Goal: Information Seeking & Learning: Find specific fact

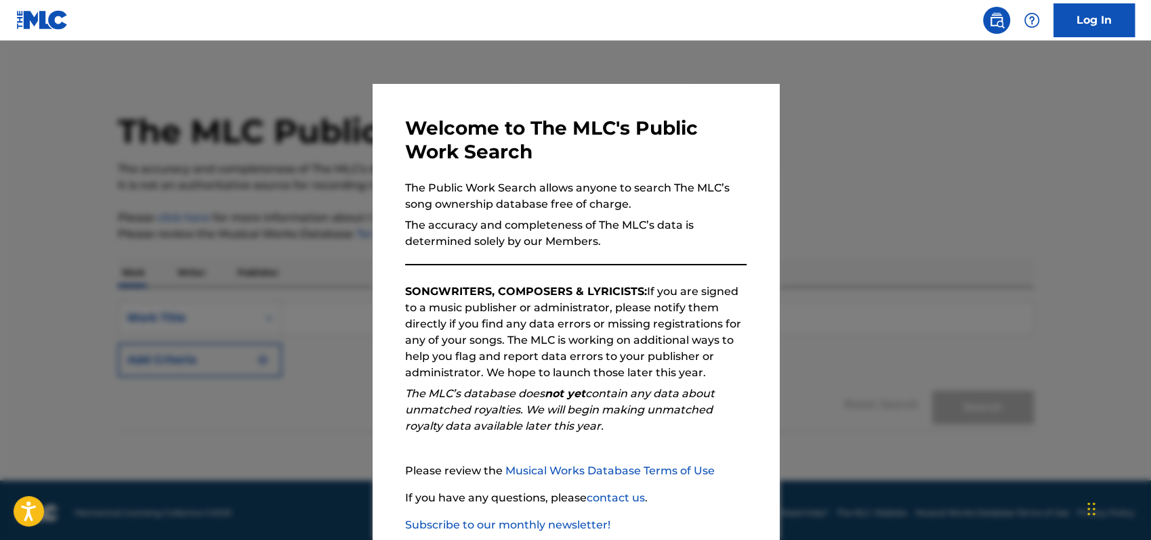
click at [762, 191] on div "Welcome to The MLC's Public Work Search The Public Work Search allows anyone to…" at bounding box center [575, 352] width 406 height 536
click at [732, 111] on div "Welcome to The MLC's Public Work Search The Public Work Search allows anyone to…" at bounding box center [575, 352] width 406 height 536
click at [836, 172] on div at bounding box center [575, 311] width 1151 height 540
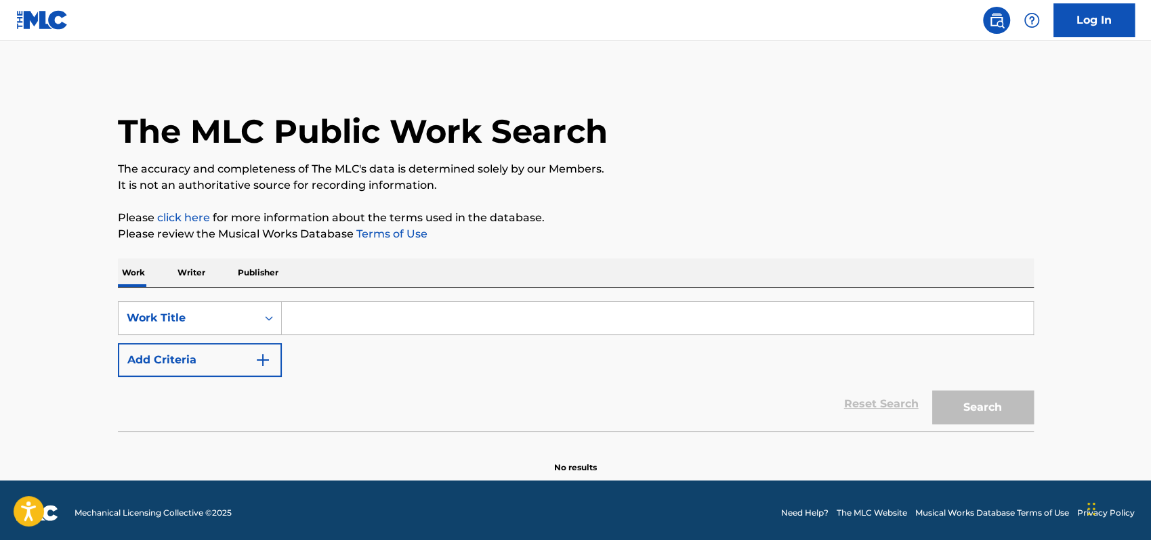
click at [325, 317] on input "Search Form" at bounding box center [657, 318] width 751 height 33
type input "[PERSON_NAME] mio"
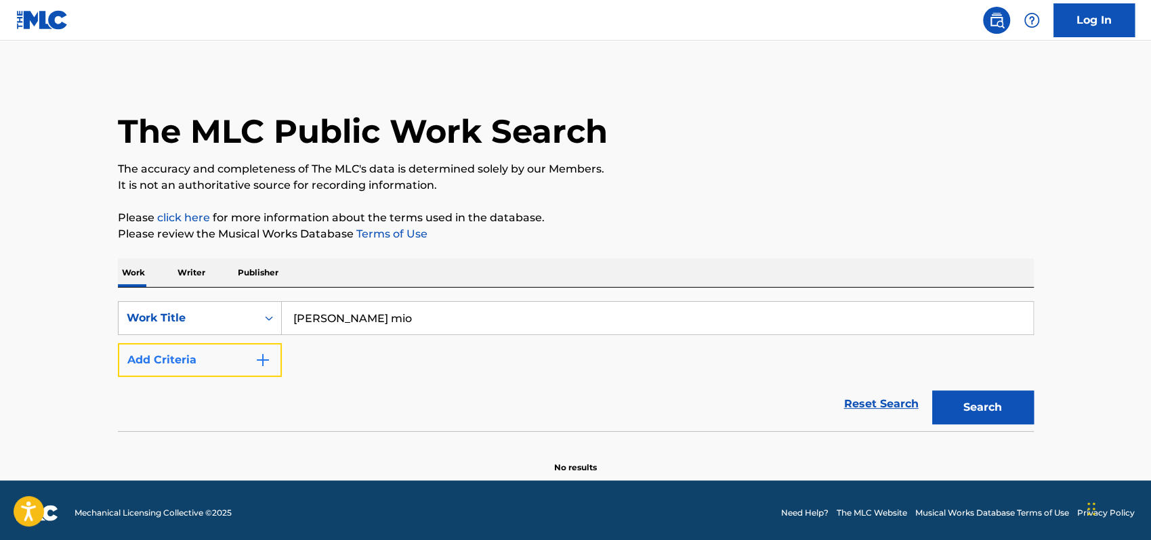
click at [264, 356] on img "Search Form" at bounding box center [263, 360] width 16 height 16
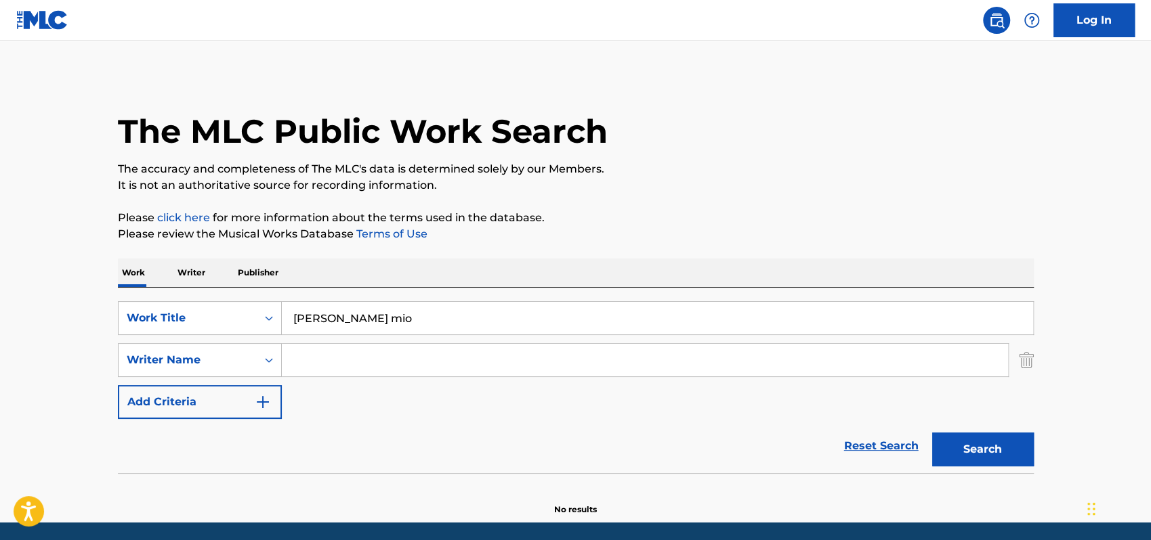
click at [320, 358] on input "Search Form" at bounding box center [645, 360] width 726 height 33
type input "[PERSON_NAME]"
click at [975, 440] on button "Search" at bounding box center [983, 450] width 102 height 34
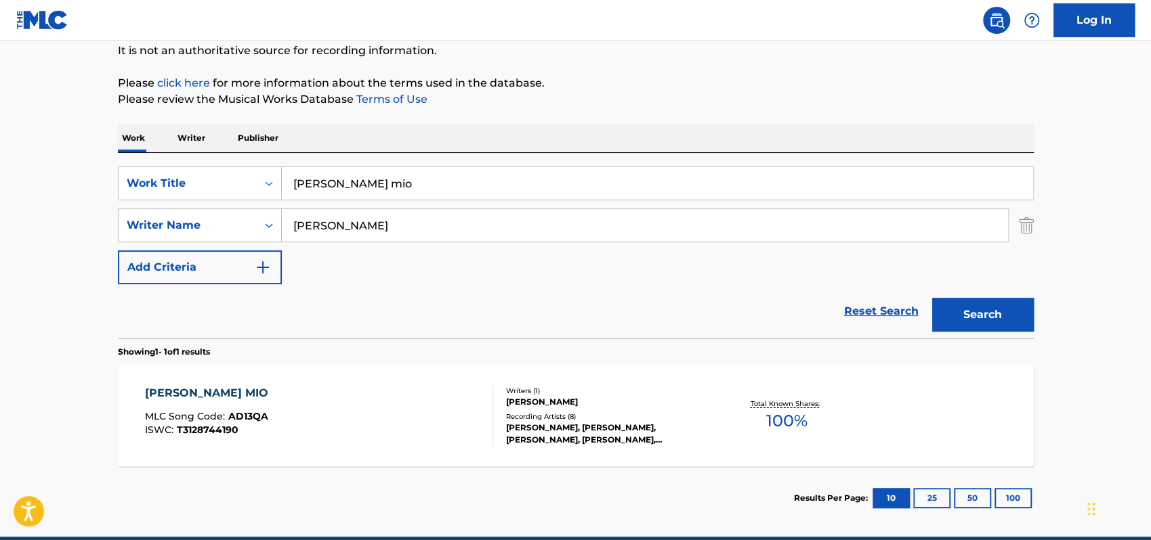
scroll to position [135, 0]
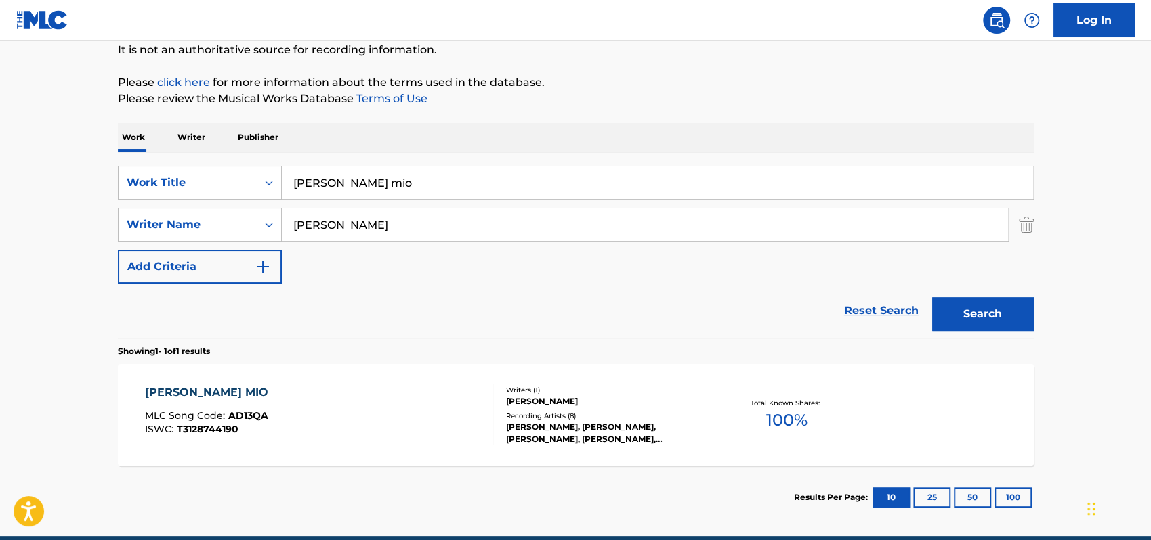
click at [208, 387] on div "[PERSON_NAME] MIO" at bounding box center [210, 393] width 130 height 16
